Goal: Task Accomplishment & Management: Manage account settings

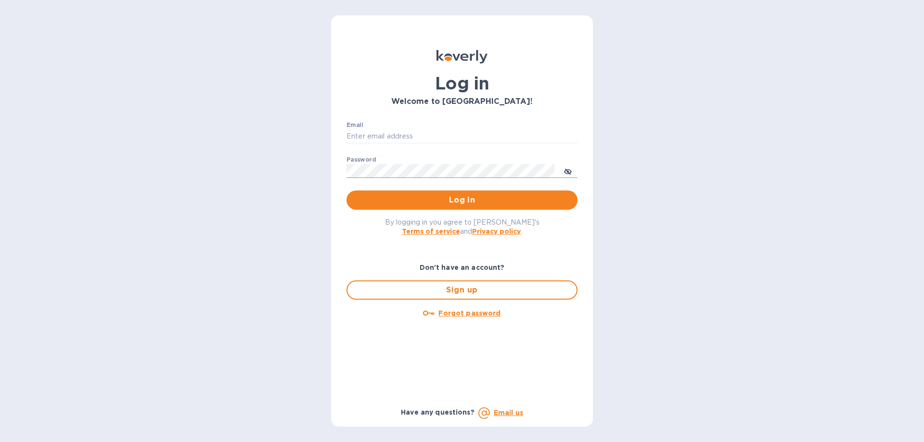
type input "aostrov@selwine.com"
click at [565, 170] on icon "toggle password visibility" at bounding box center [568, 172] width 6 height 6
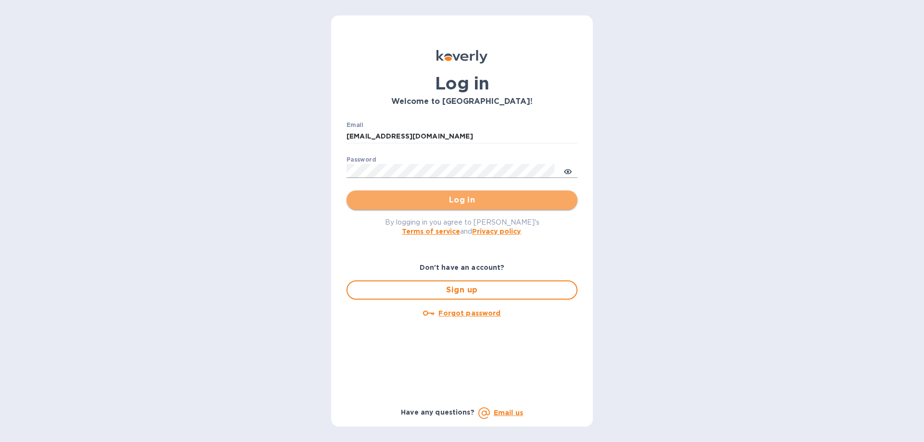
click at [457, 199] on span "Log in" at bounding box center [462, 200] width 216 height 12
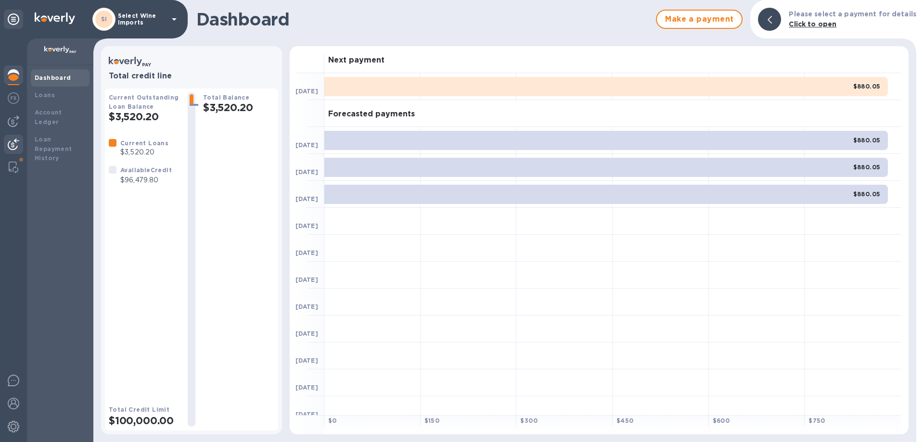
click at [14, 142] on img at bounding box center [14, 145] width 12 height 12
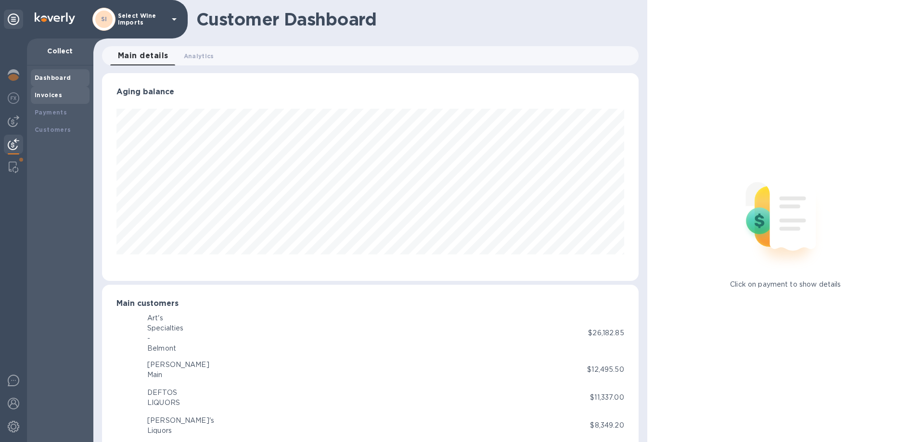
scroll to position [480927, 480602]
click at [45, 109] on b "Payments" at bounding box center [51, 112] width 32 height 7
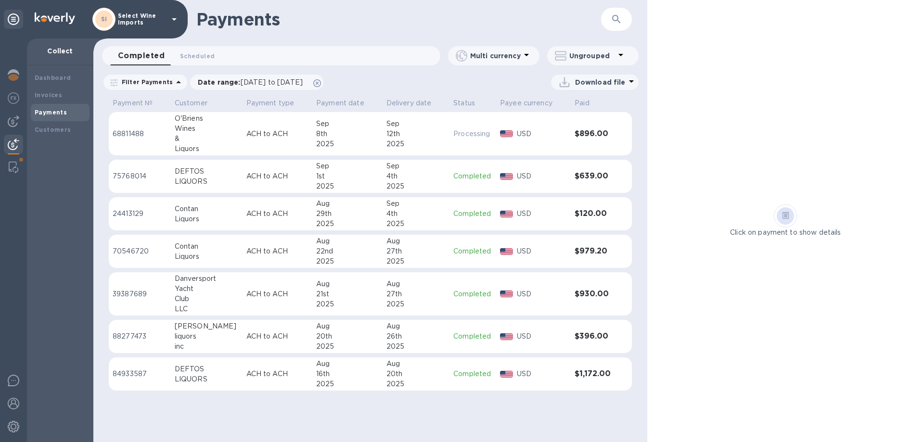
click at [387, 175] on div "4th" at bounding box center [416, 176] width 60 height 10
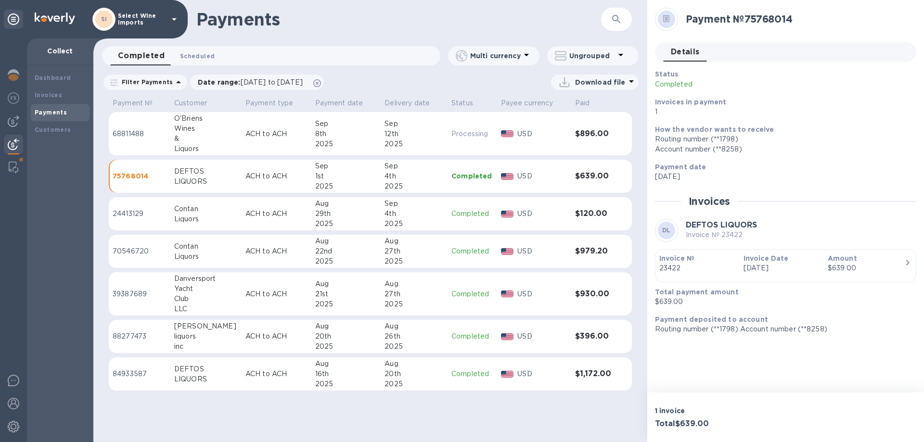
click at [205, 58] on span "Scheduled 0" at bounding box center [197, 56] width 35 height 10
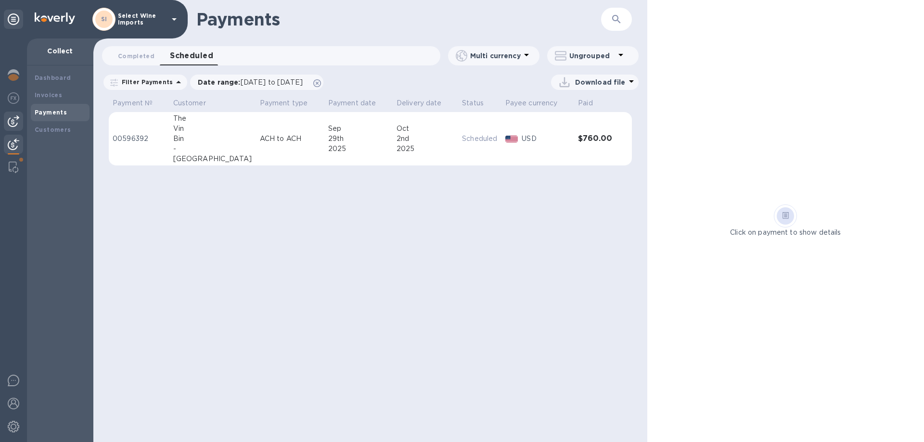
click at [10, 117] on img at bounding box center [14, 121] width 12 height 12
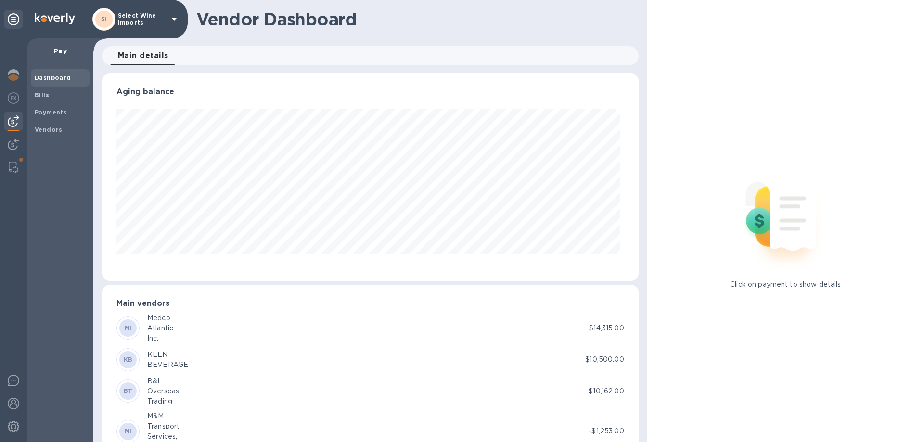
scroll to position [208, 532]
click at [42, 97] on b "Bills" at bounding box center [42, 94] width 14 height 7
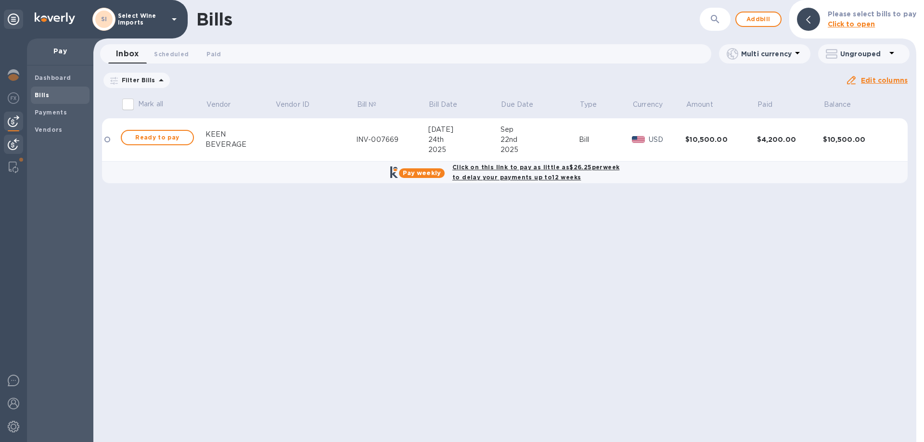
click at [13, 144] on img at bounding box center [14, 145] width 12 height 12
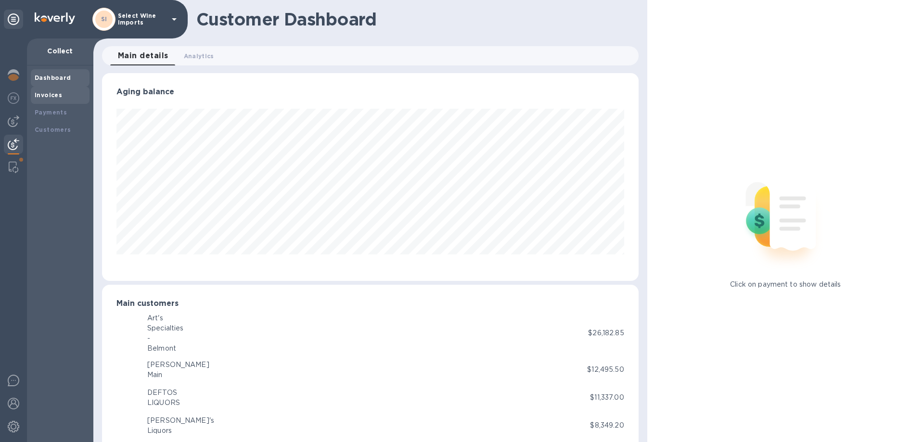
scroll to position [480927, 480602]
click at [52, 94] on b "Invoices" at bounding box center [48, 94] width 27 height 7
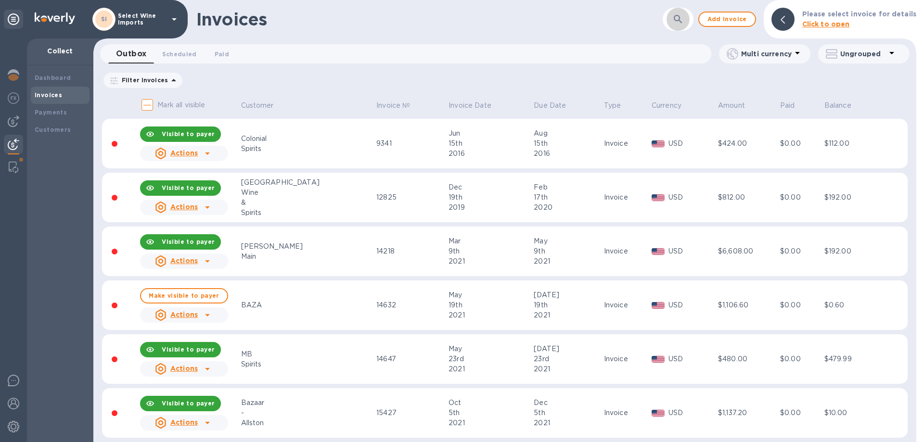
click at [684, 17] on icon "button" at bounding box center [678, 19] width 12 height 12
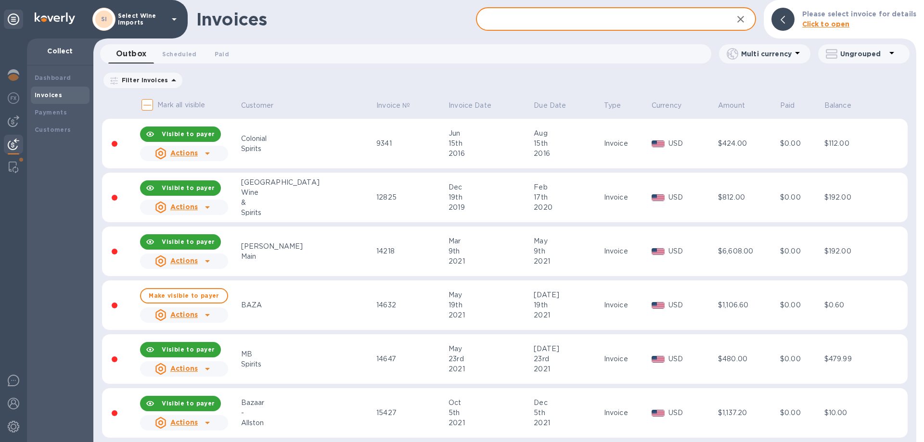
click at [609, 20] on input "text" at bounding box center [600, 20] width 249 height 24
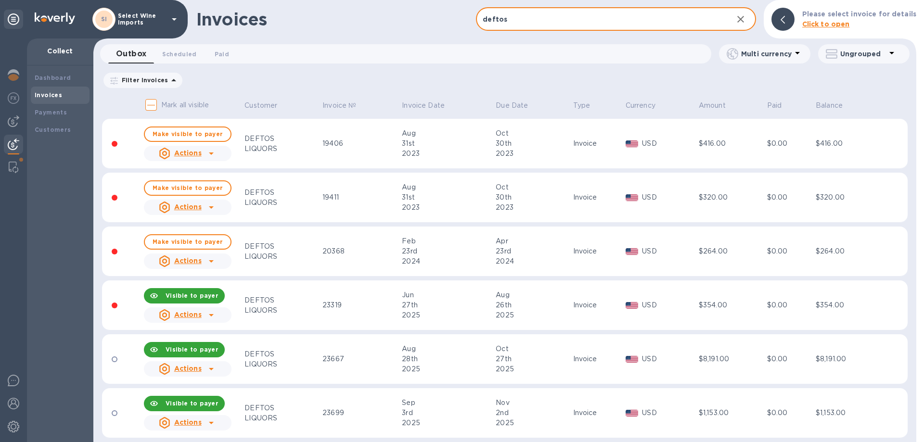
type input "deftos"
click at [181, 312] on u "Actions" at bounding box center [187, 315] width 27 height 8
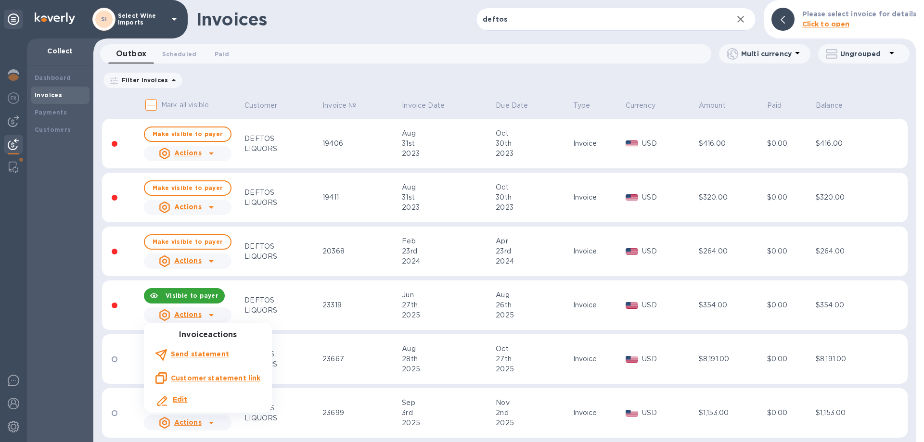
click at [184, 295] on div at bounding box center [462, 221] width 924 height 442
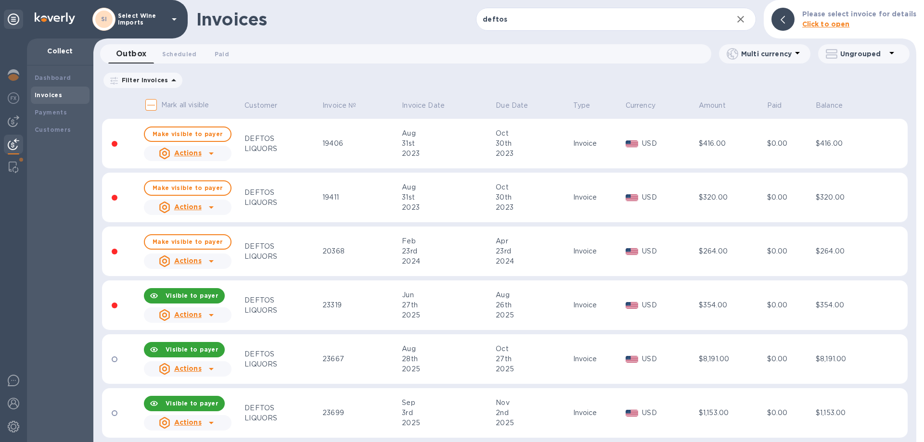
click at [184, 295] on b "Visible to payer" at bounding box center [192, 295] width 53 height 7
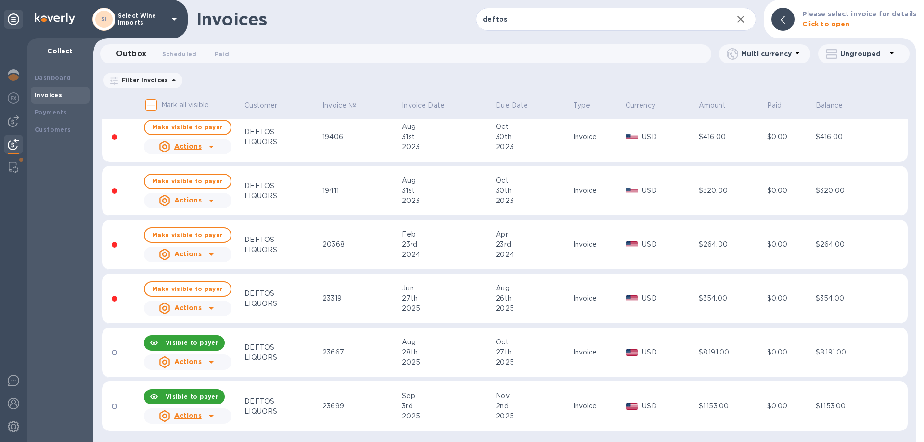
scroll to position [9, 0]
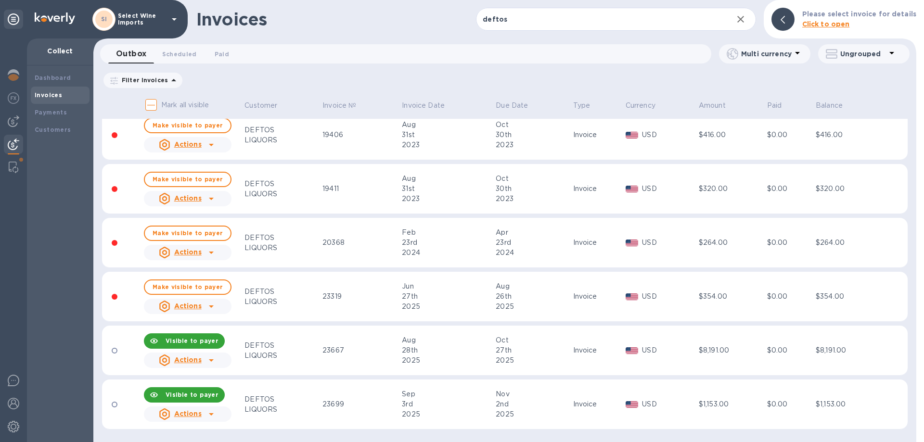
click at [205, 306] on icon at bounding box center [211, 307] width 12 height 12
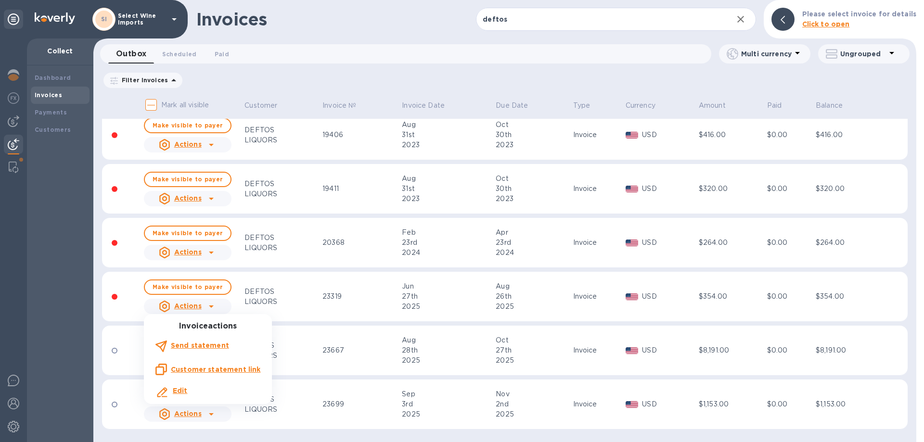
click at [193, 415] on div at bounding box center [462, 221] width 924 height 442
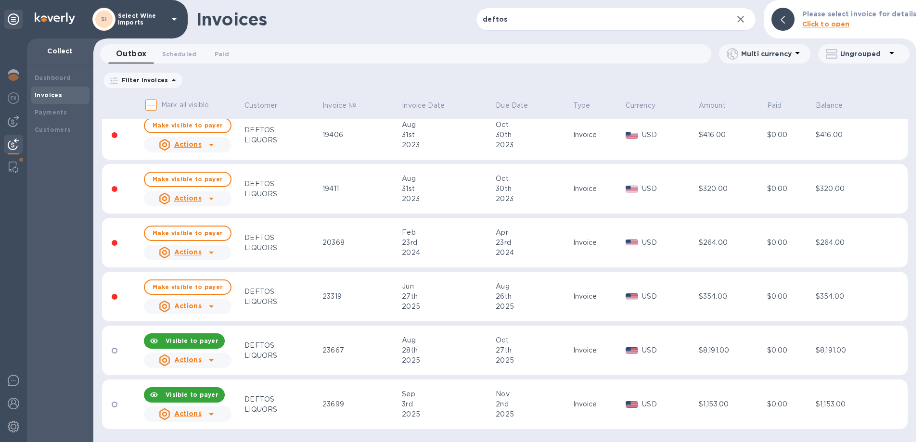
click at [332, 16] on div "Invoices" at bounding box center [336, 19] width 280 height 20
click at [262, 79] on div "Filter Invoices Amount Paid Balance" at bounding box center [504, 80] width 805 height 18
click at [332, 25] on div "Invoices" at bounding box center [336, 19] width 280 height 20
